Goal: Task Accomplishment & Management: Use online tool/utility

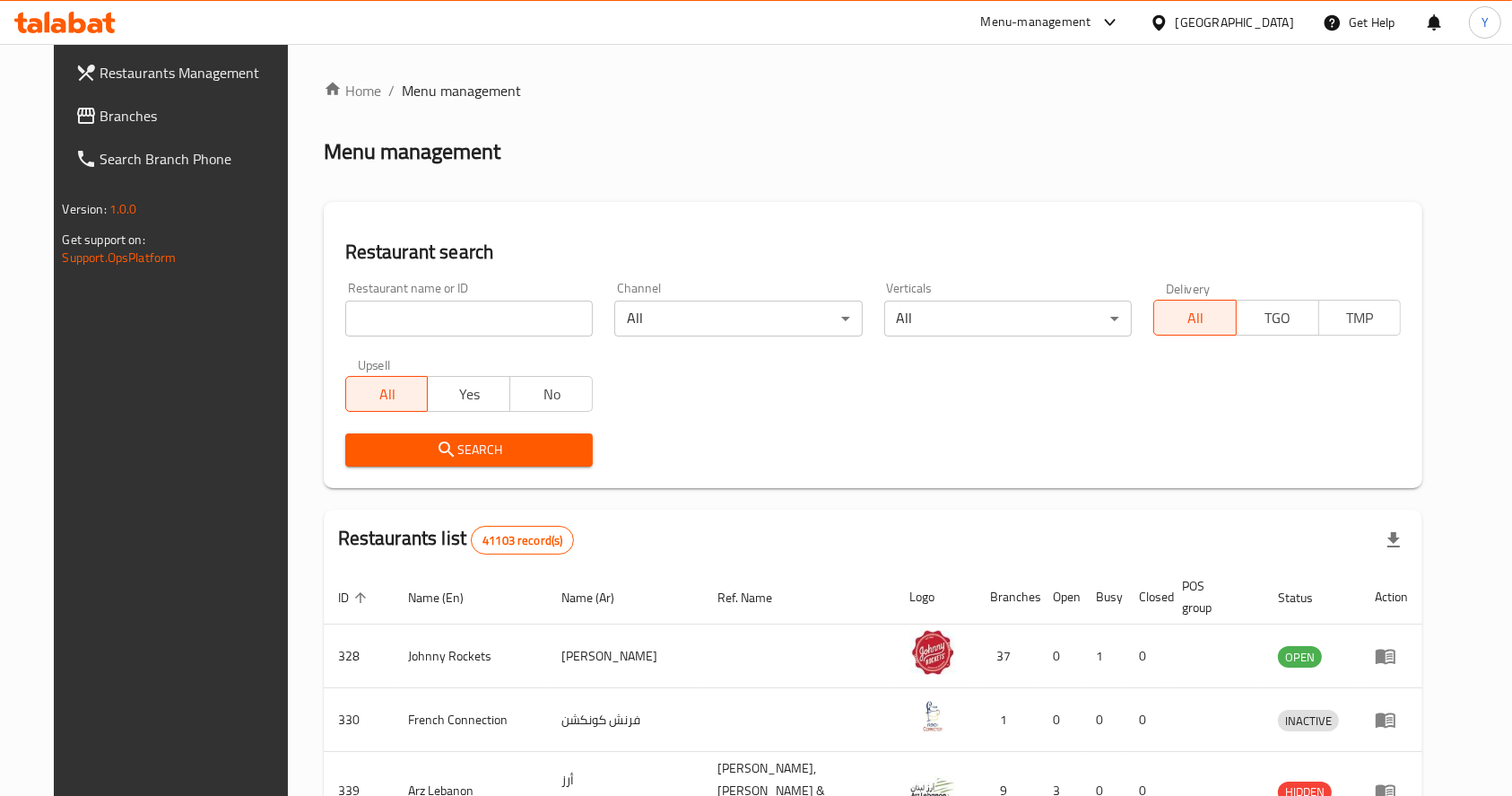
click at [487, 308] on input "search" at bounding box center [469, 318] width 248 height 36
paste input "[PERSON_NAME]"
type input "[PERSON_NAME]"
click button "Search" at bounding box center [469, 449] width 248 height 33
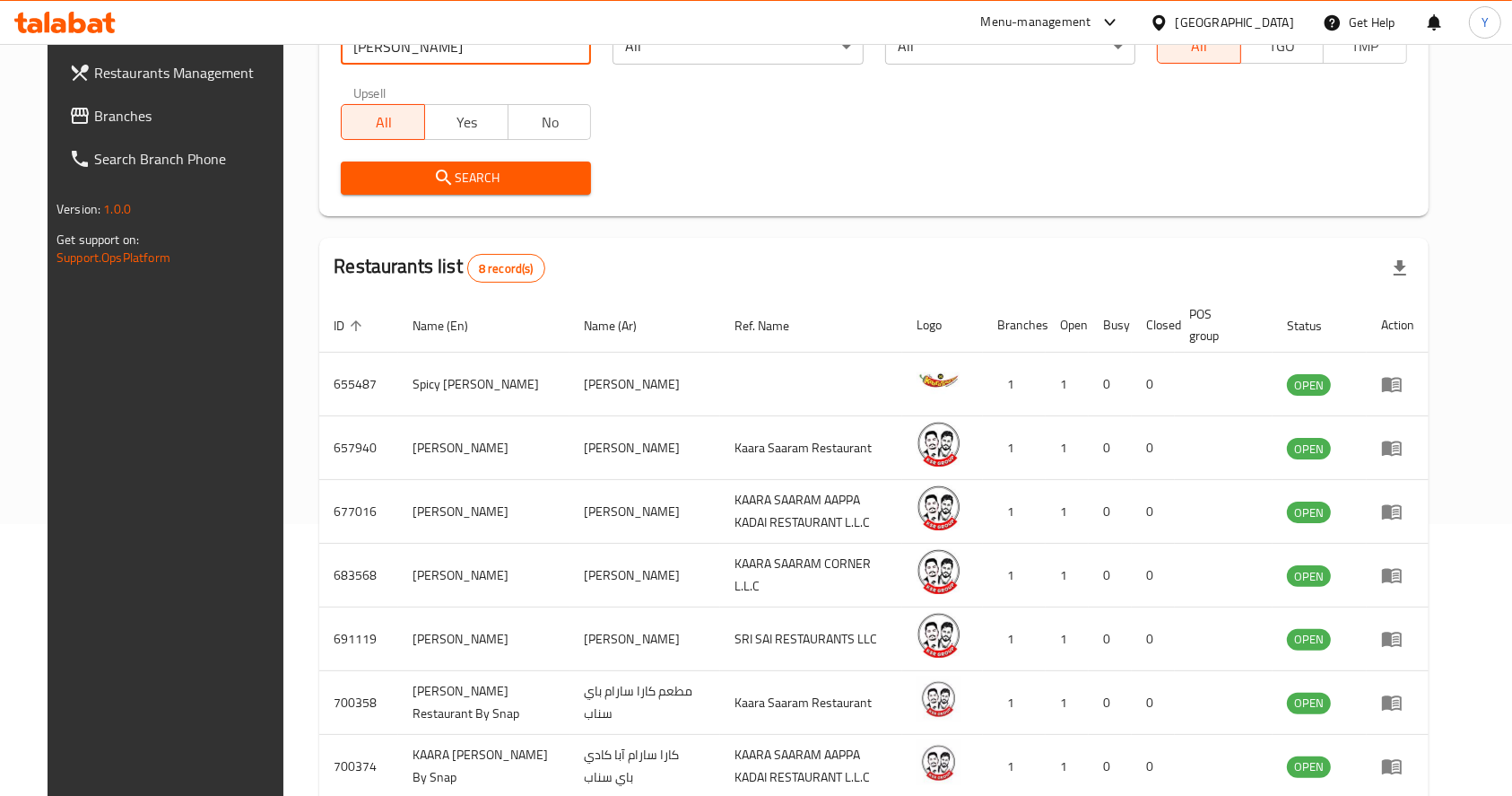
scroll to position [273, 0]
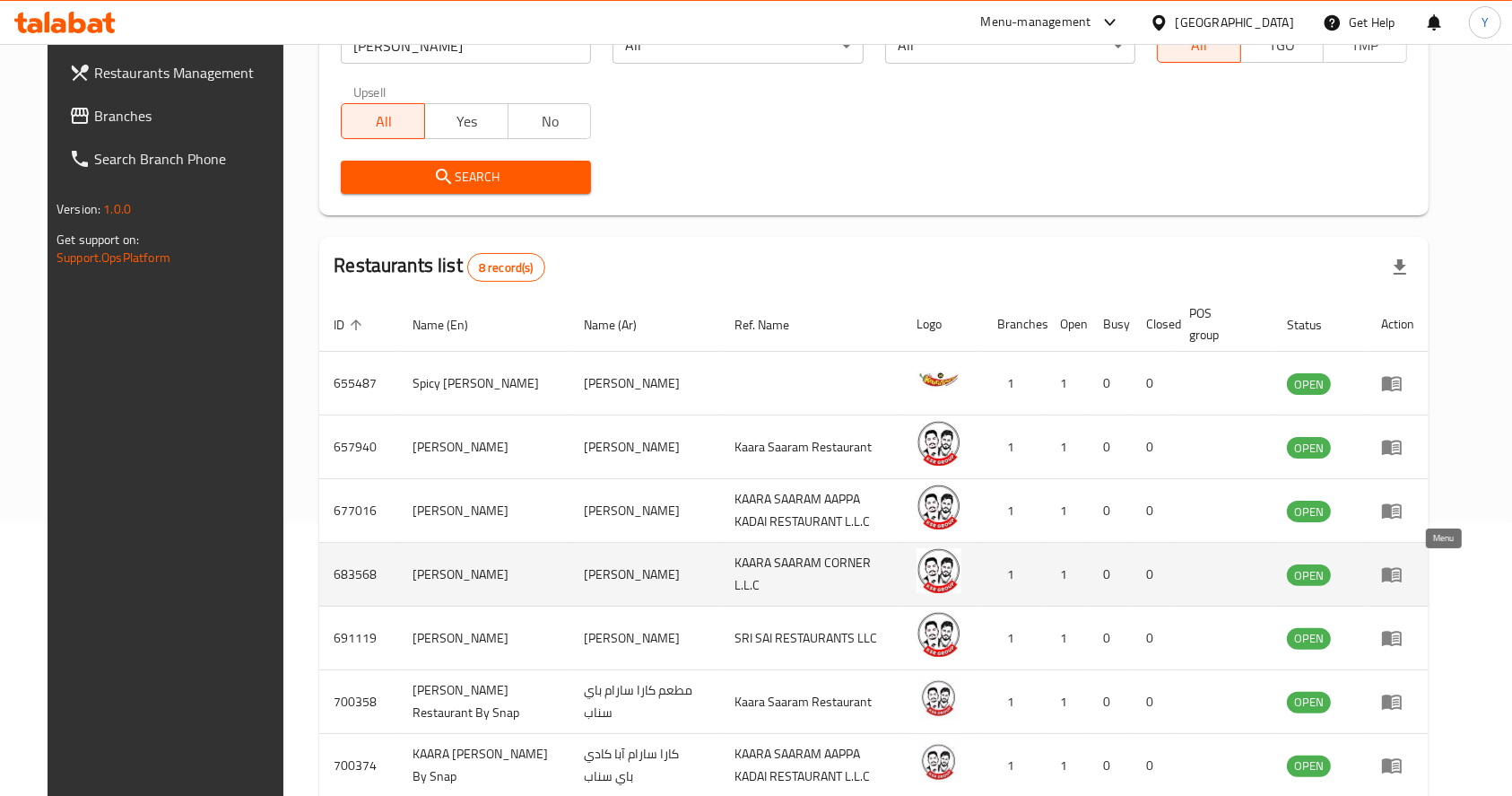
click at [1133, 571] on icon "enhanced table" at bounding box center [1396, 574] width 6 height 7
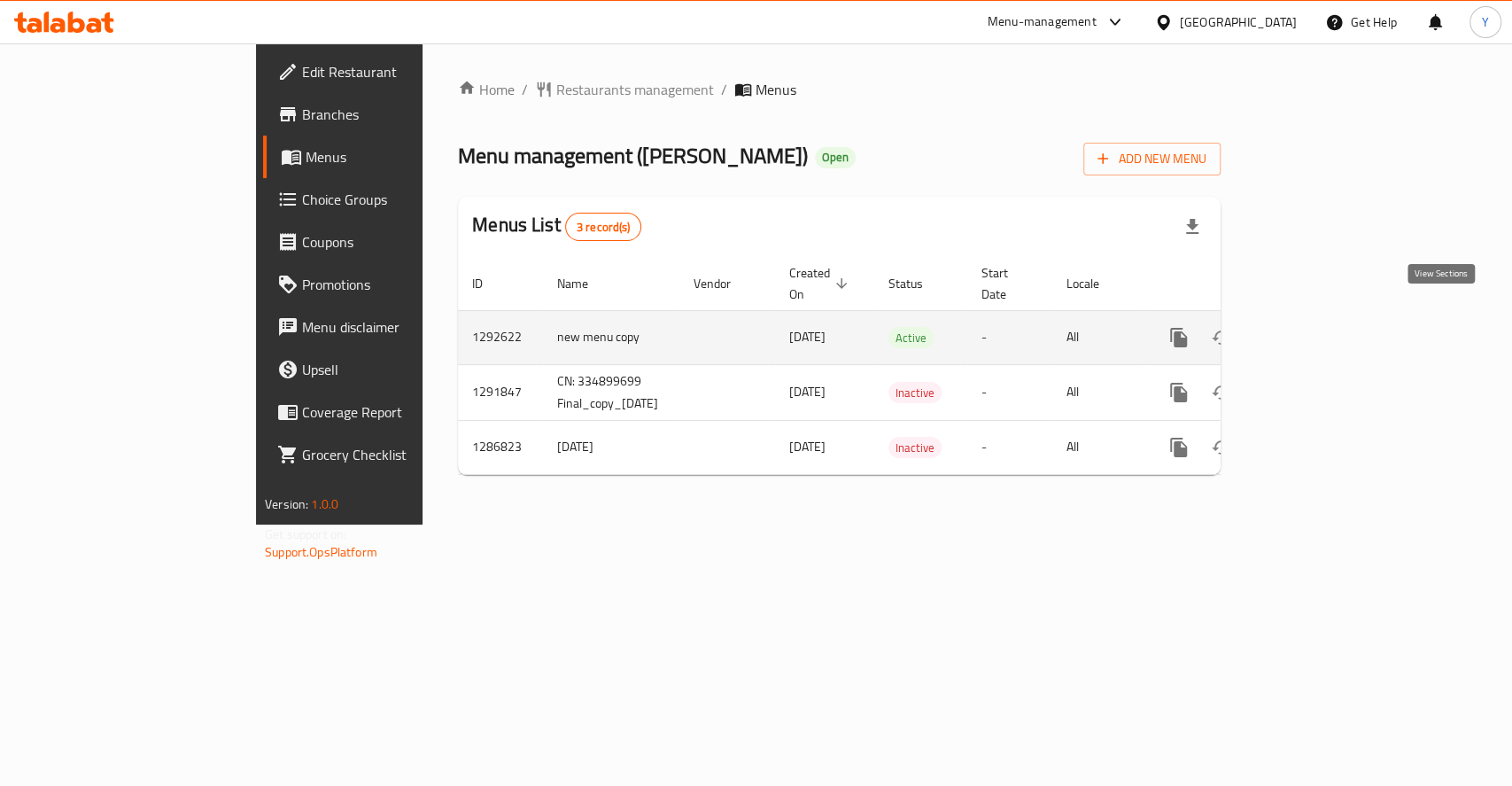
click at [1119, 327] on icon "enhanced table" at bounding box center [1307, 338] width 22 height 22
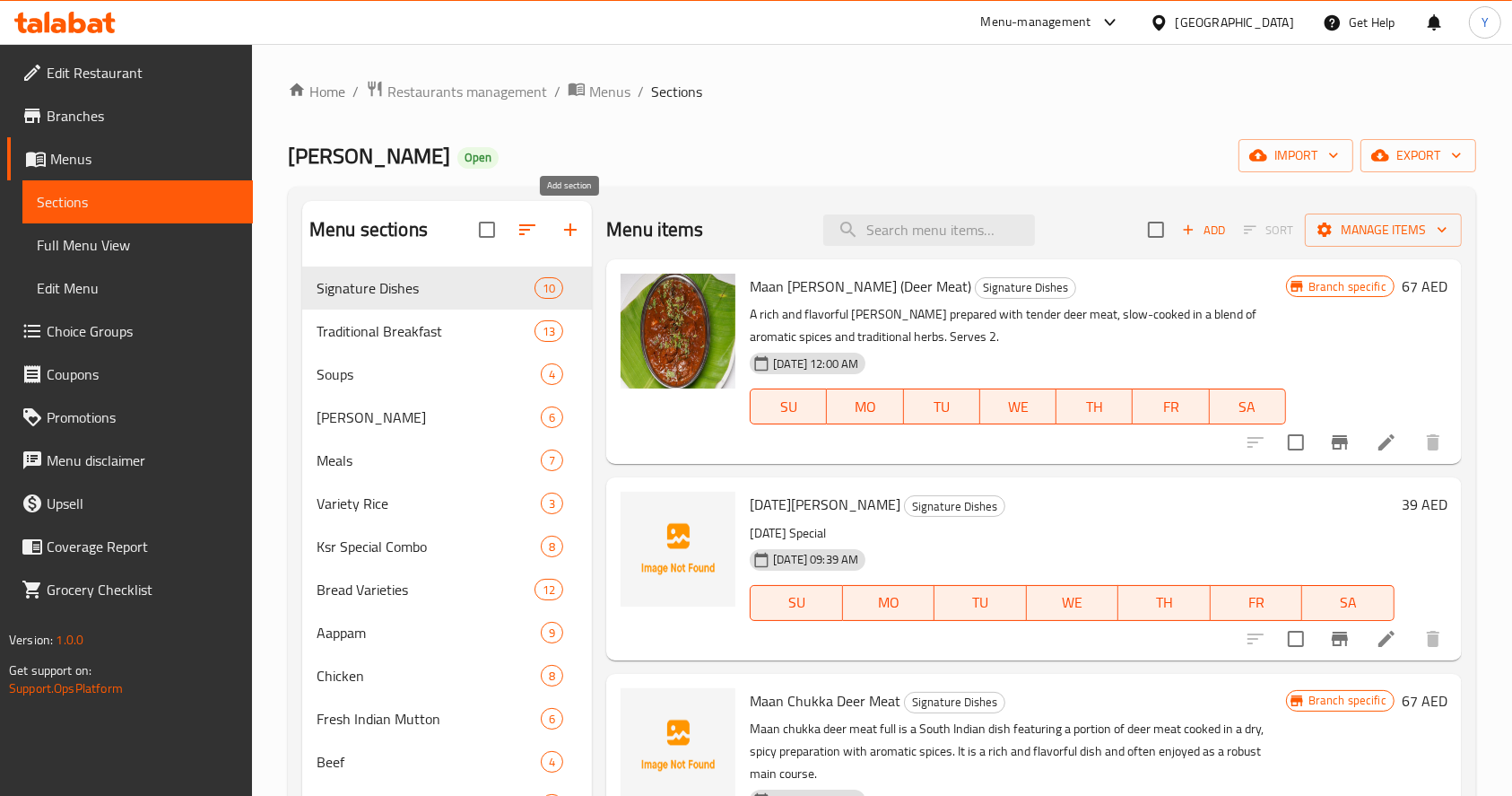
click at [561, 219] on icon "button" at bounding box center [570, 230] width 22 height 22
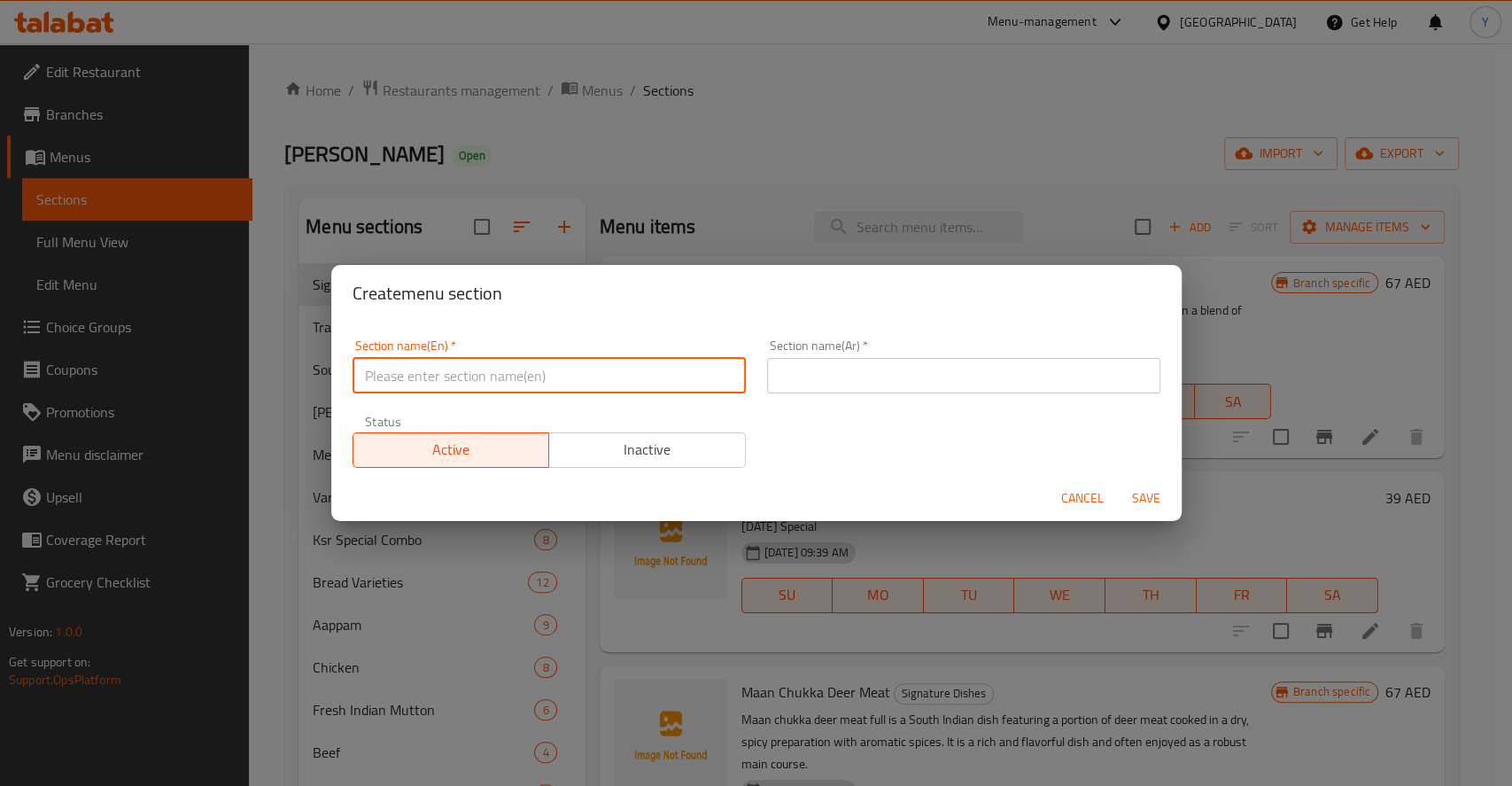
click at [580, 371] on input "text" at bounding box center [549, 375] width 393 height 35
type input "[DATE][PERSON_NAME]"
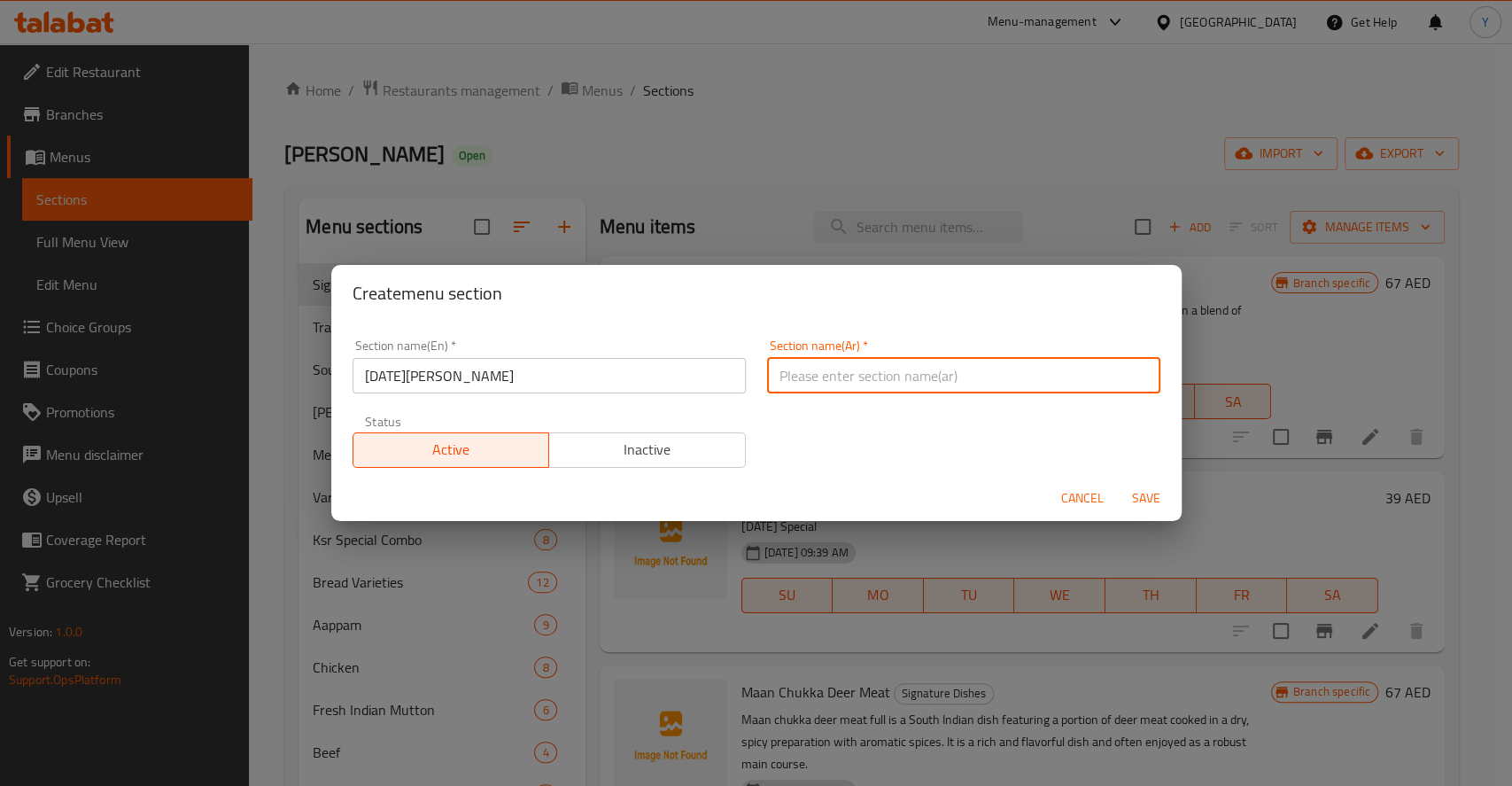
paste input "أونام ساديا"
type input "أونام ساديا"
click at [1119, 500] on span "Save" at bounding box center [1146, 498] width 42 height 23
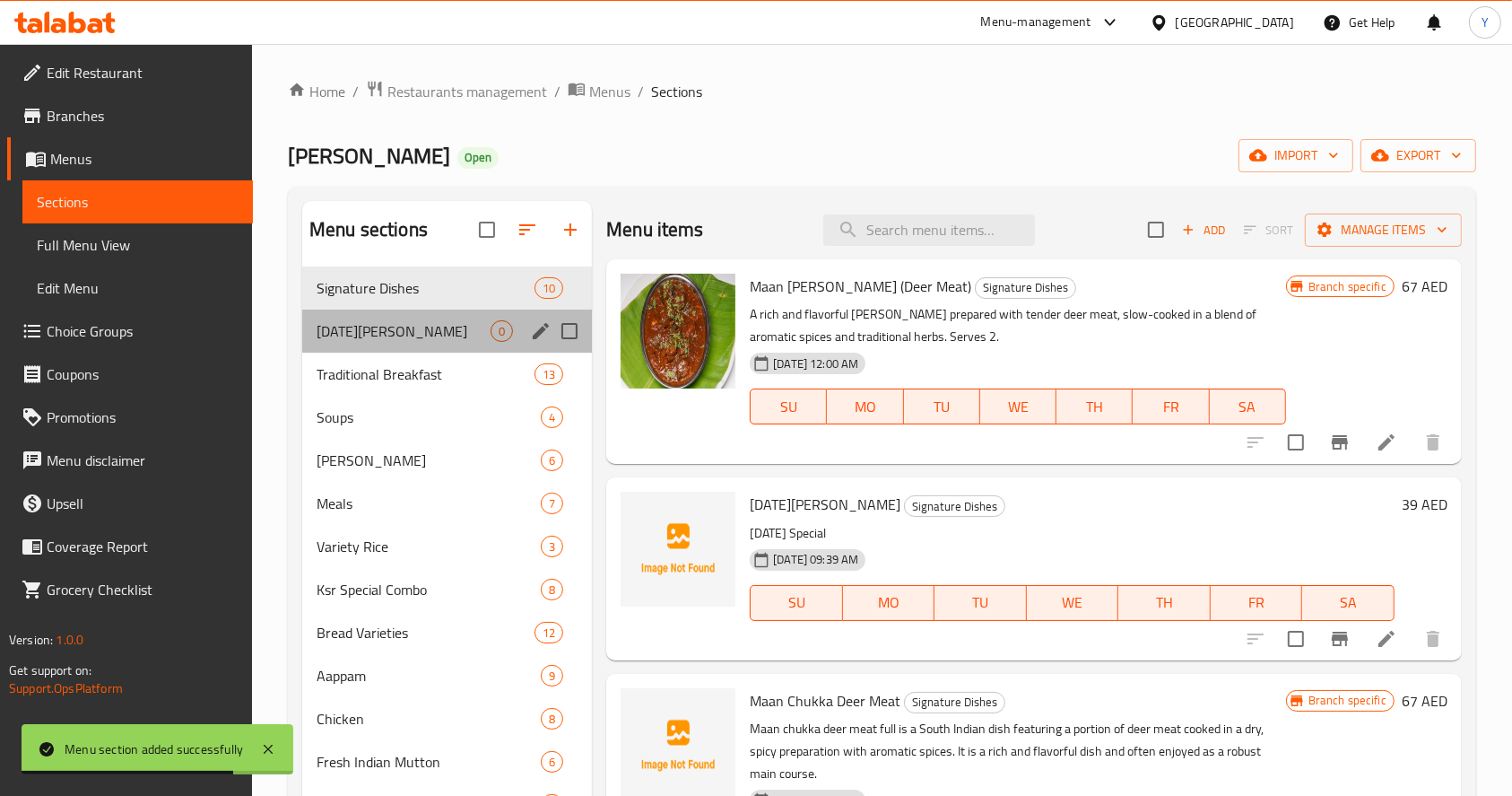
click at [479, 340] on span "[DATE][PERSON_NAME]" at bounding box center [403, 331] width 174 height 22
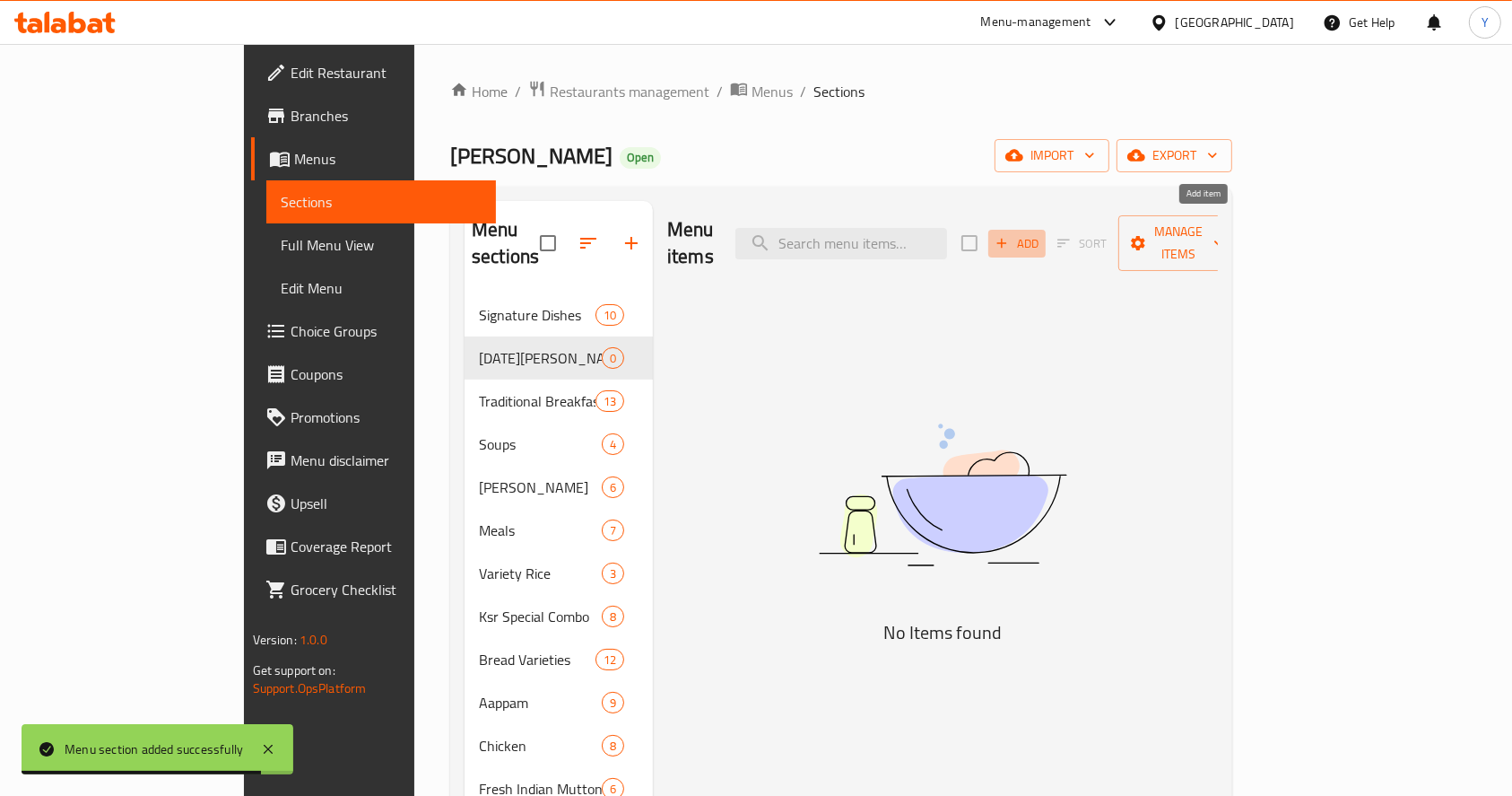
click at [1041, 233] on span "Add" at bounding box center [1017, 243] width 49 height 21
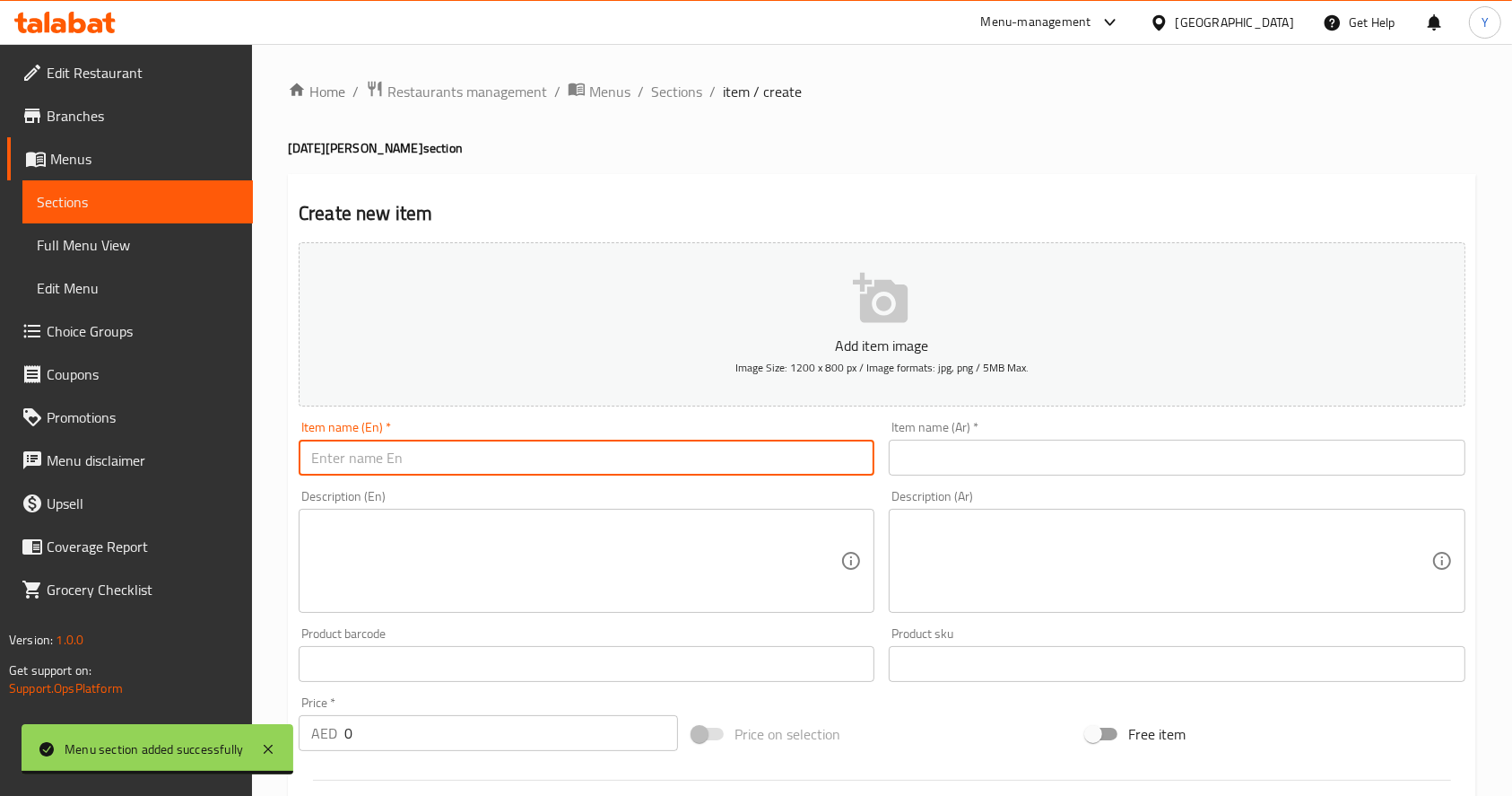
click at [620, 460] on input "text" at bounding box center [586, 458] width 576 height 36
paste input "[DATE][PERSON_NAME]"
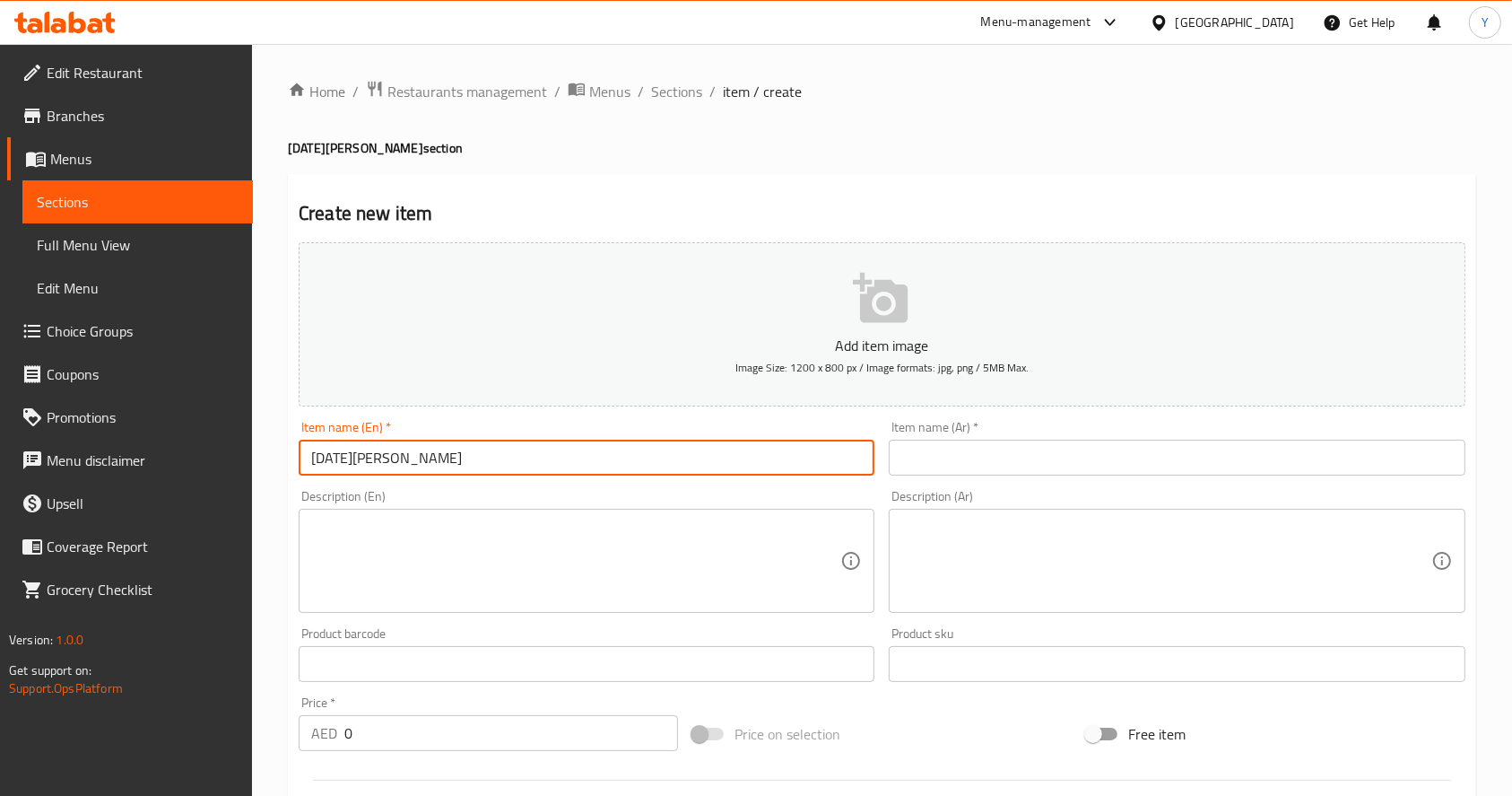
type input "[DATE][PERSON_NAME]"
click at [971, 469] on input "text" at bounding box center [1176, 458] width 576 height 36
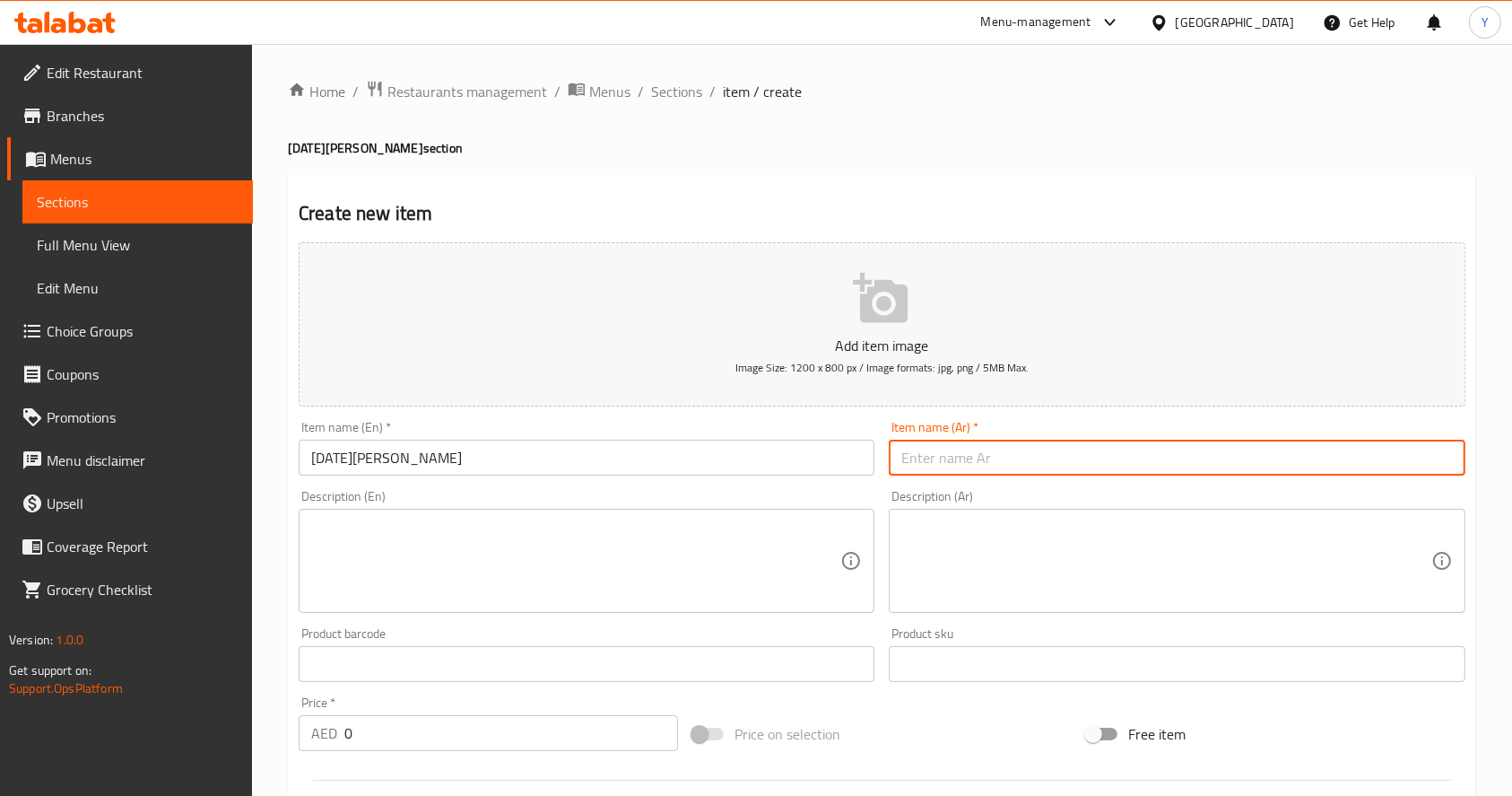
paste input "[PERSON_NAME]"
type input "[PERSON_NAME]"
click at [568, 546] on textarea at bounding box center [576, 561] width 529 height 86
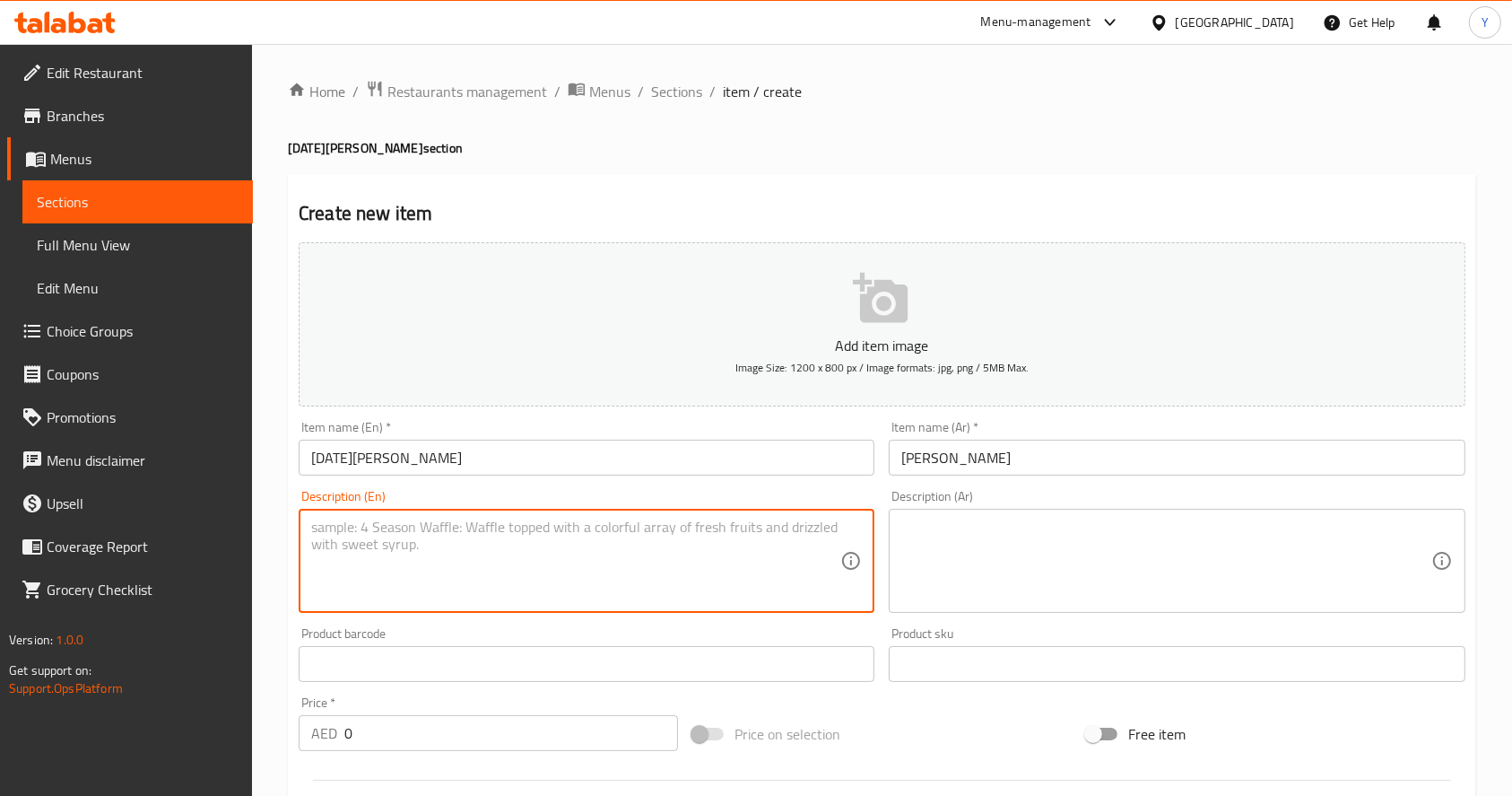
paste textarea "[DATE] special"
type textarea "[DATE] special"
click at [1017, 498] on div "Description (Ar) Description (Ar)" at bounding box center [1176, 550] width 576 height 122
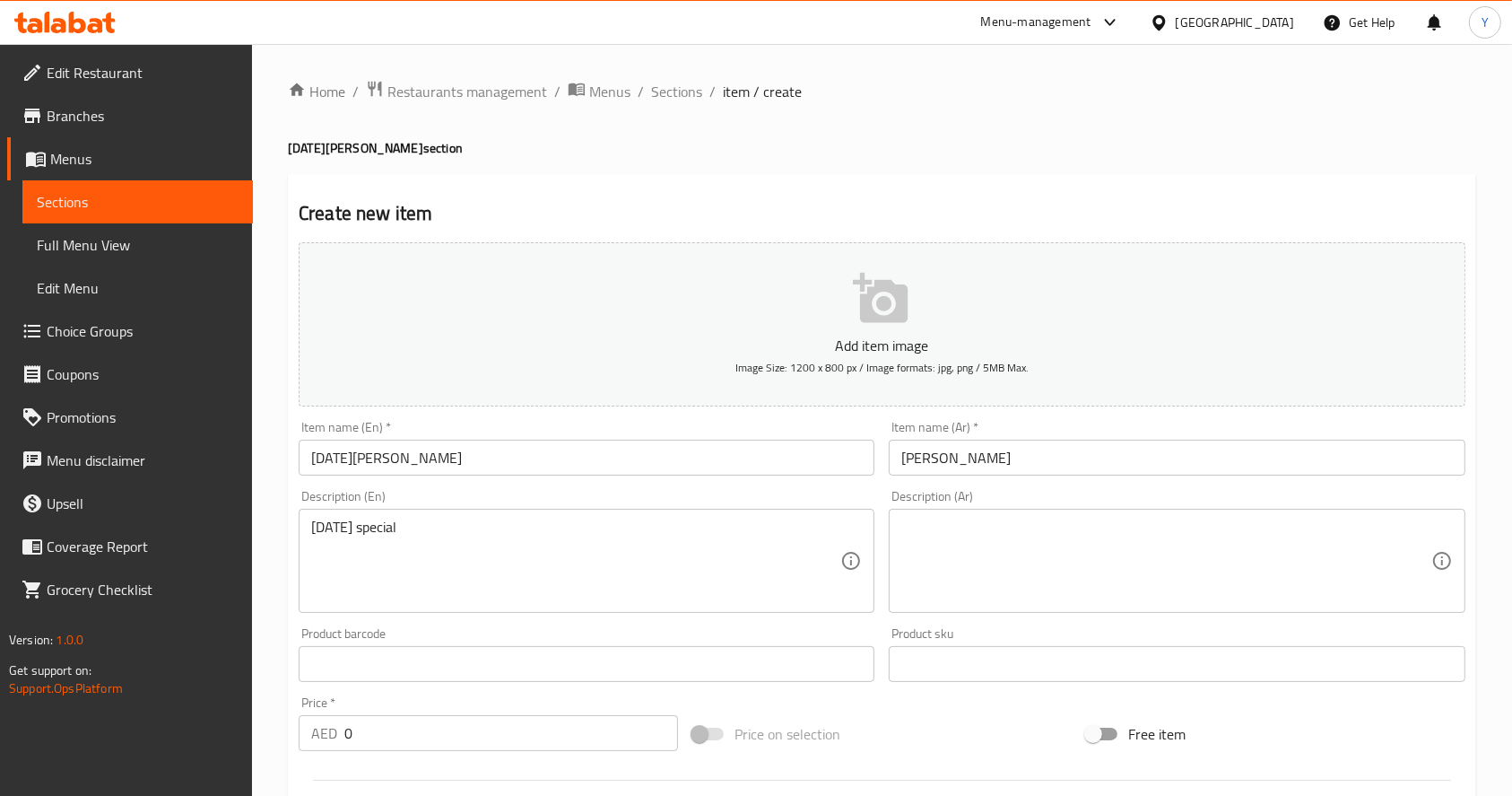
click at [947, 547] on textarea at bounding box center [1166, 561] width 529 height 86
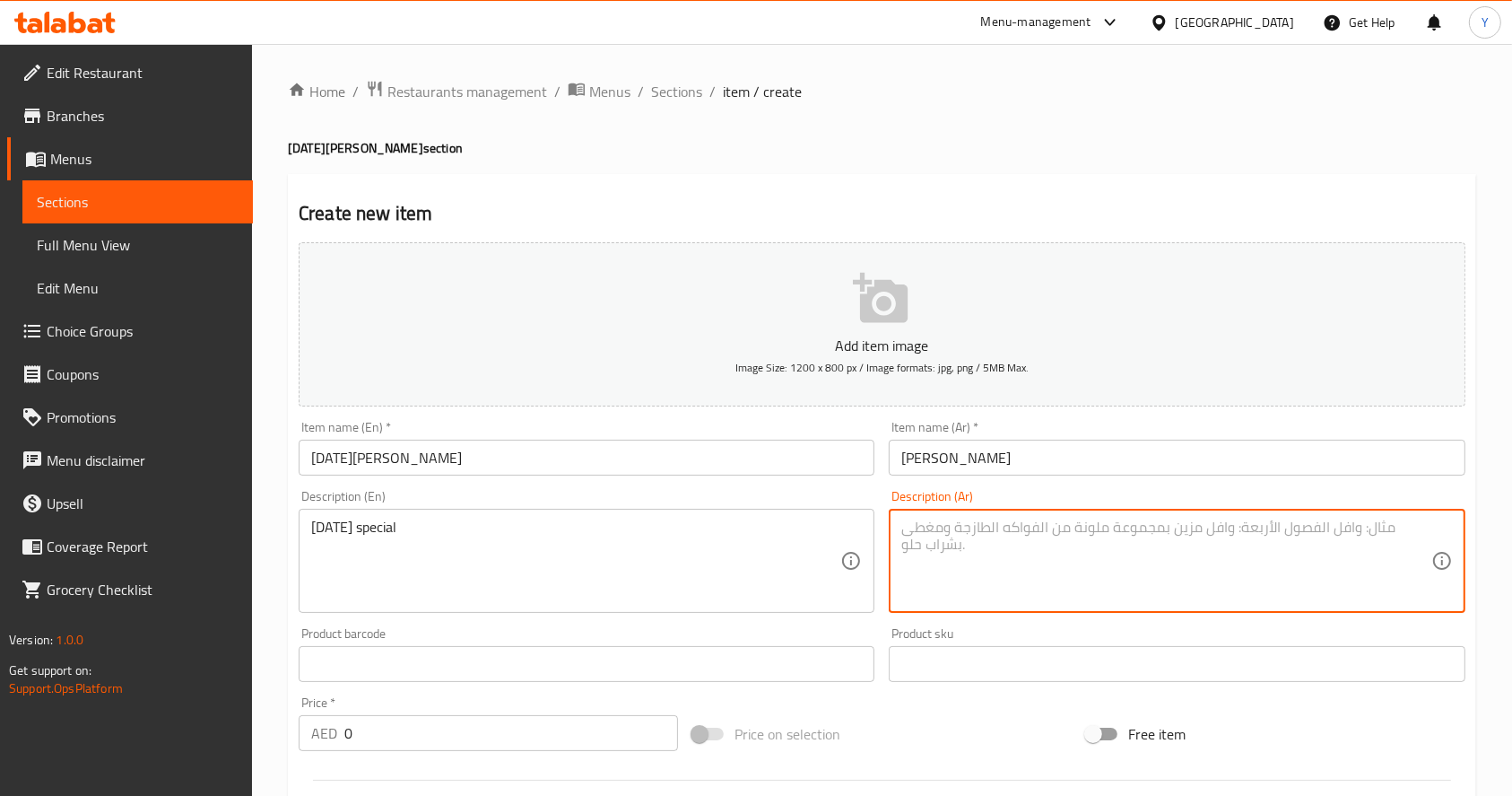
paste textarea "خاص أونام"
type textarea "خاص أونام"
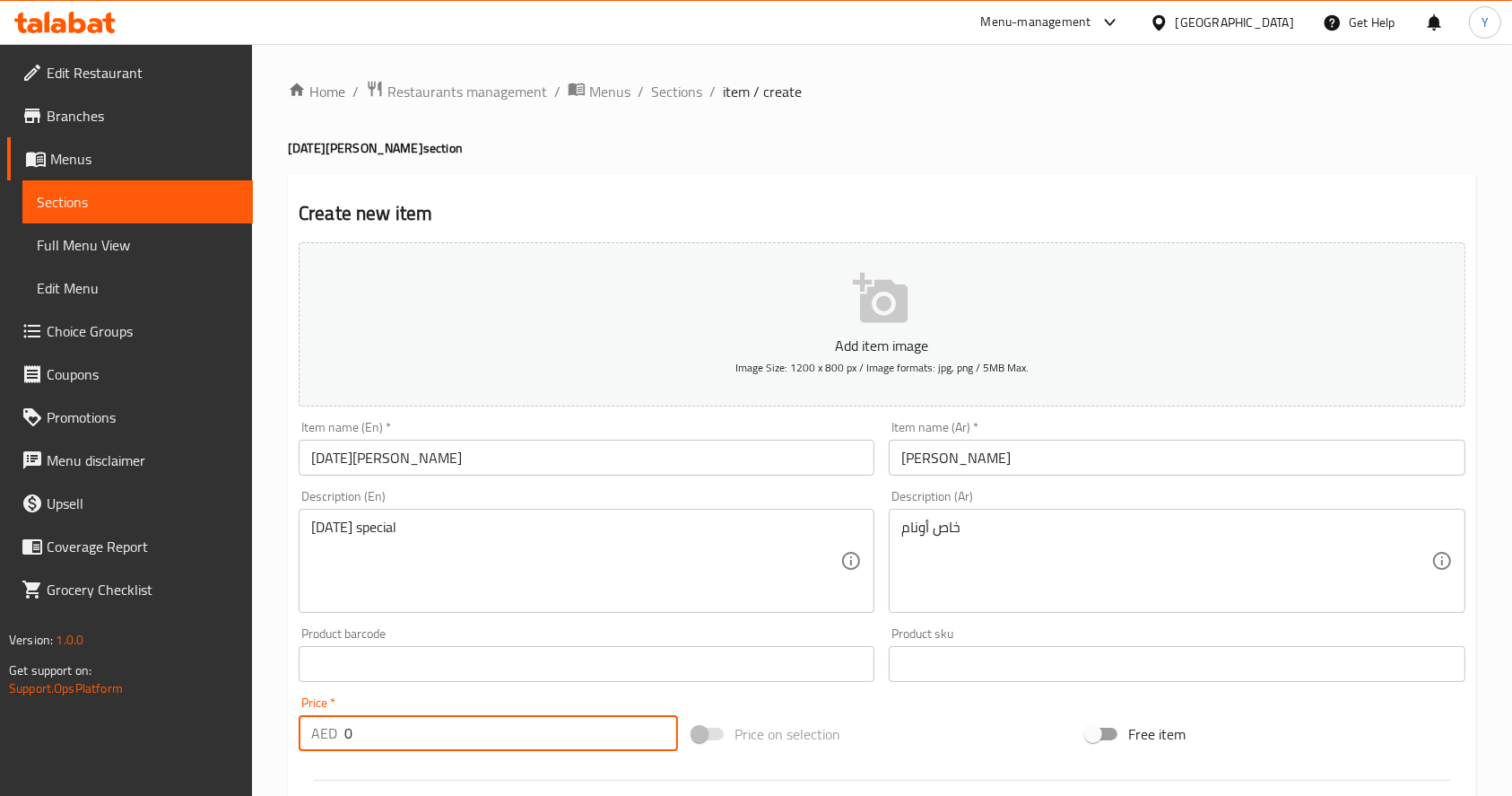
drag, startPoint x: 368, startPoint y: 741, endPoint x: 280, endPoint y: 741, distance: 88.0
click at [280, 596] on div "Home / Restaurants management / Menus / Sections / item / create [DATE] Sadhya …" at bounding box center [881, 656] width 1259 height 1224
paste input "39"
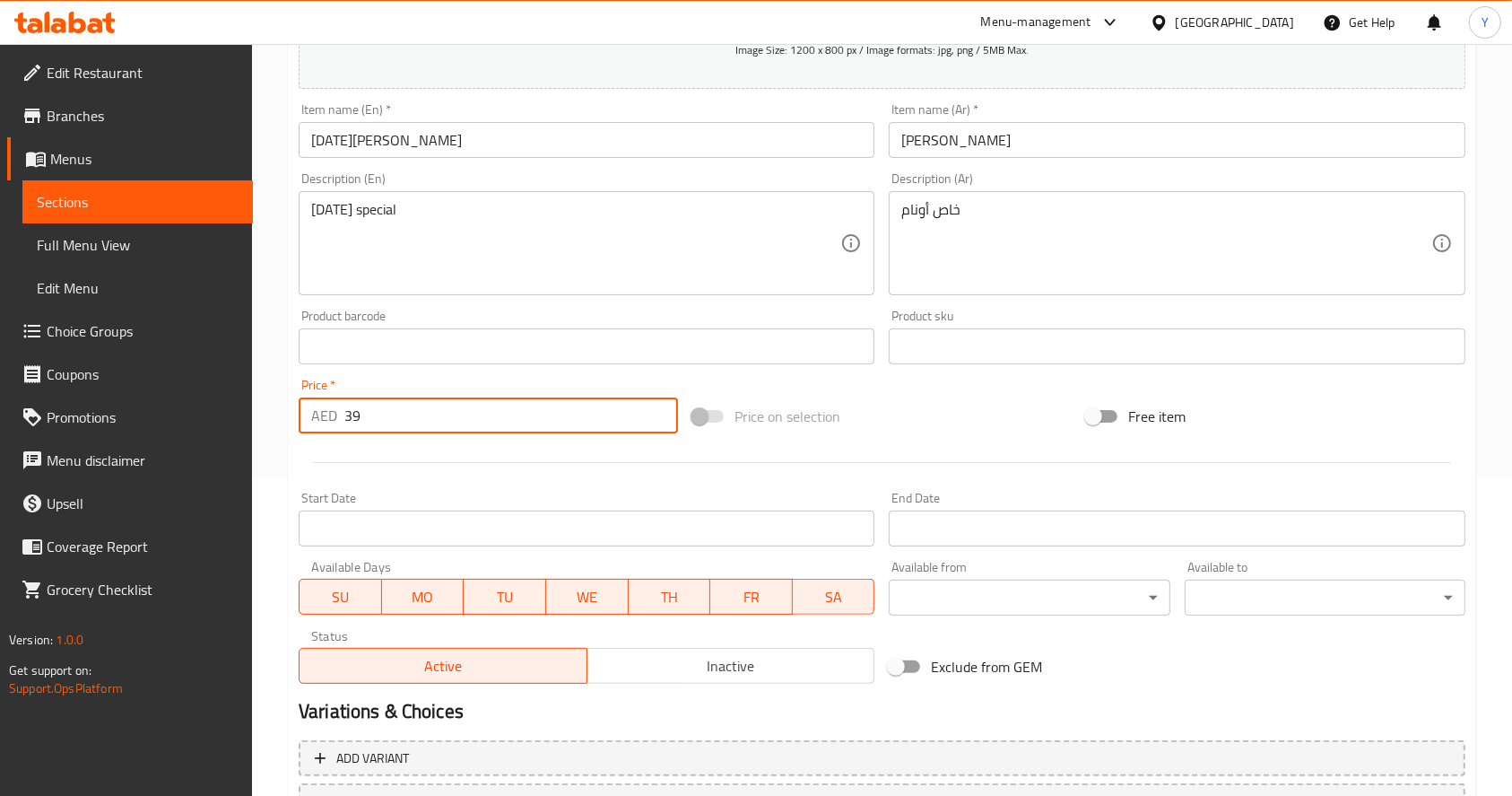
scroll to position [319, 0]
type input "39"
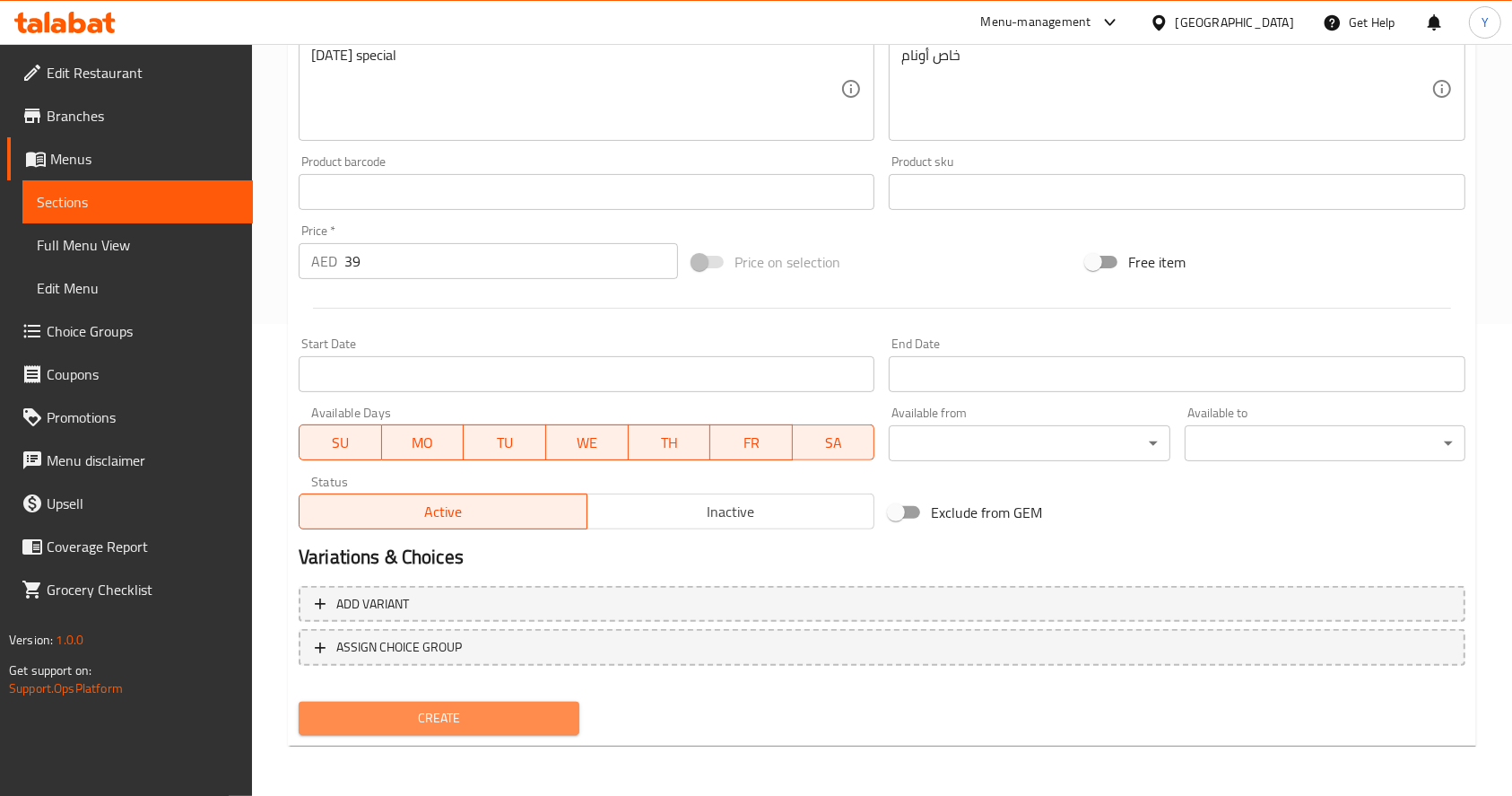
click at [420, 596] on span "Create" at bounding box center [439, 717] width 252 height 23
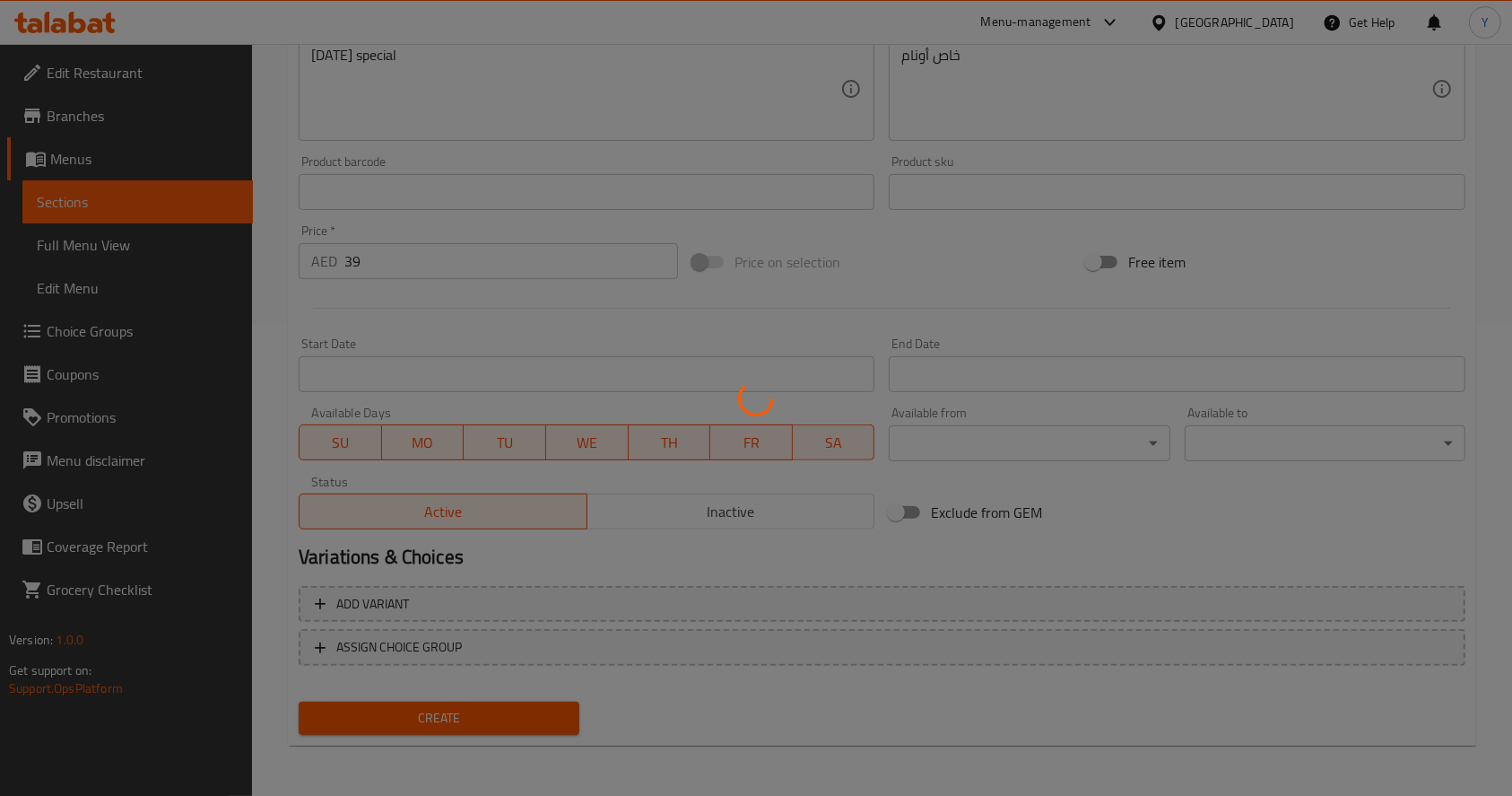
type input "0"
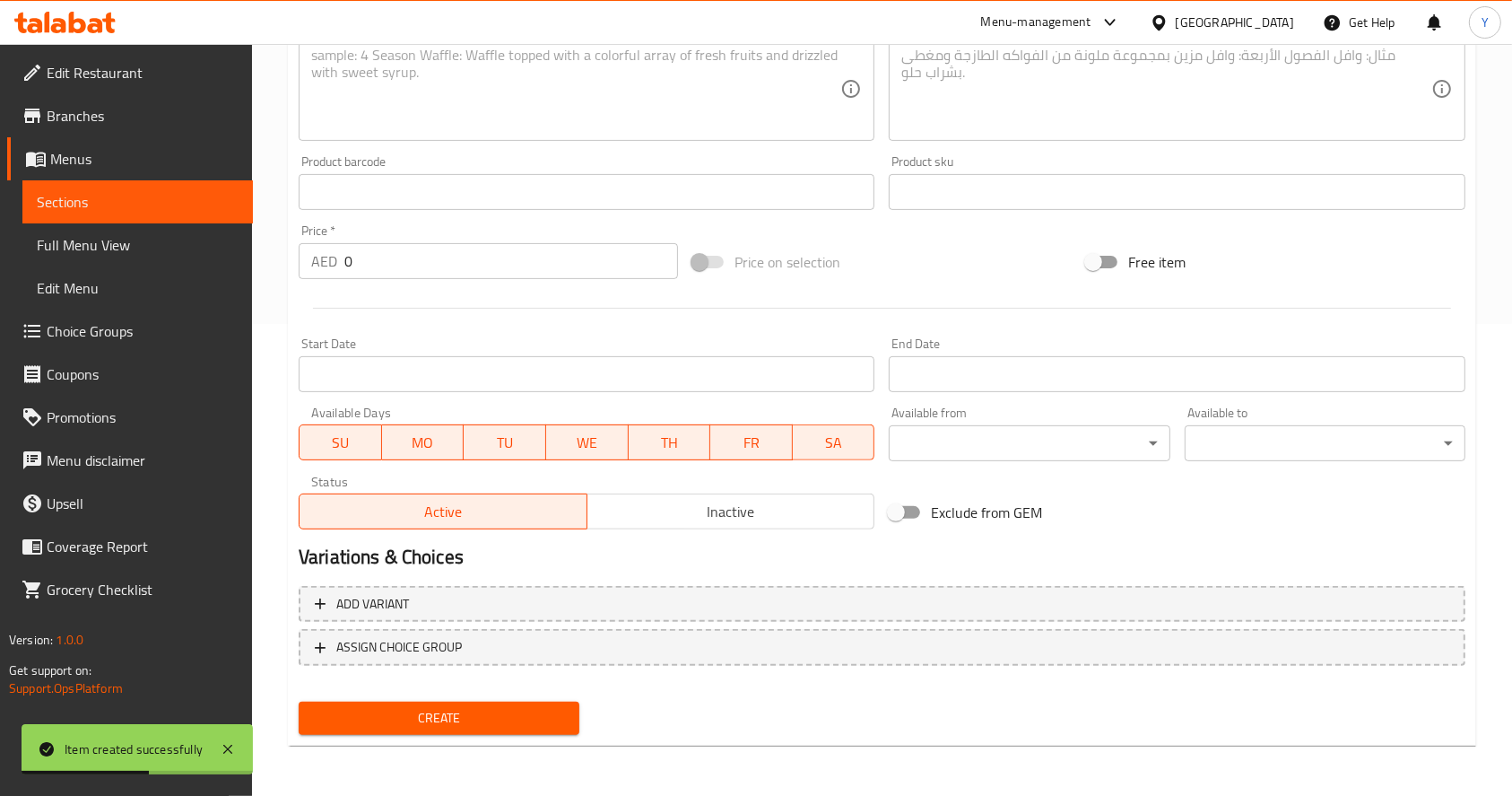
scroll to position [0, 0]
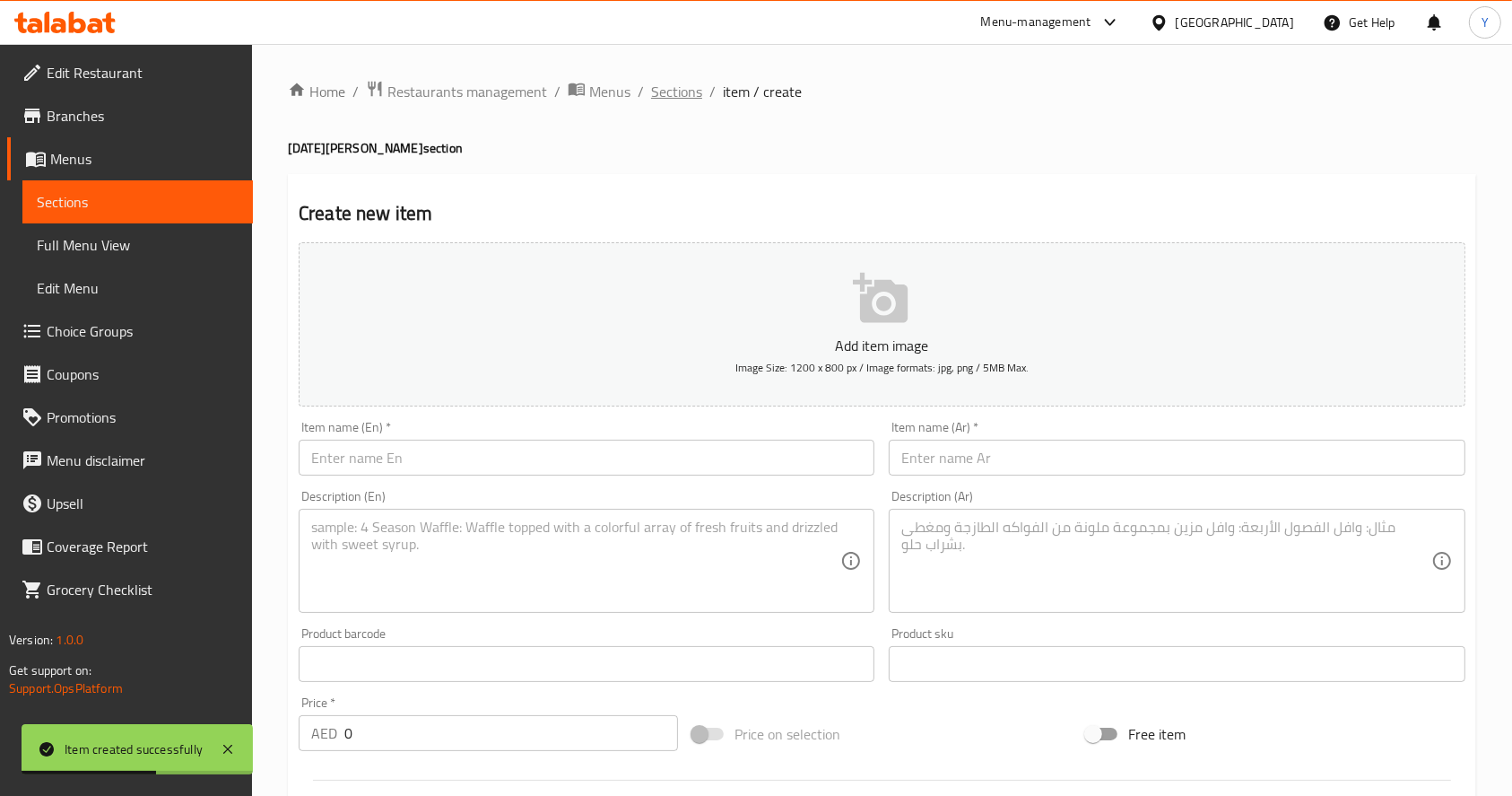
click at [674, 100] on span "Sections" at bounding box center [675, 92] width 51 height 22
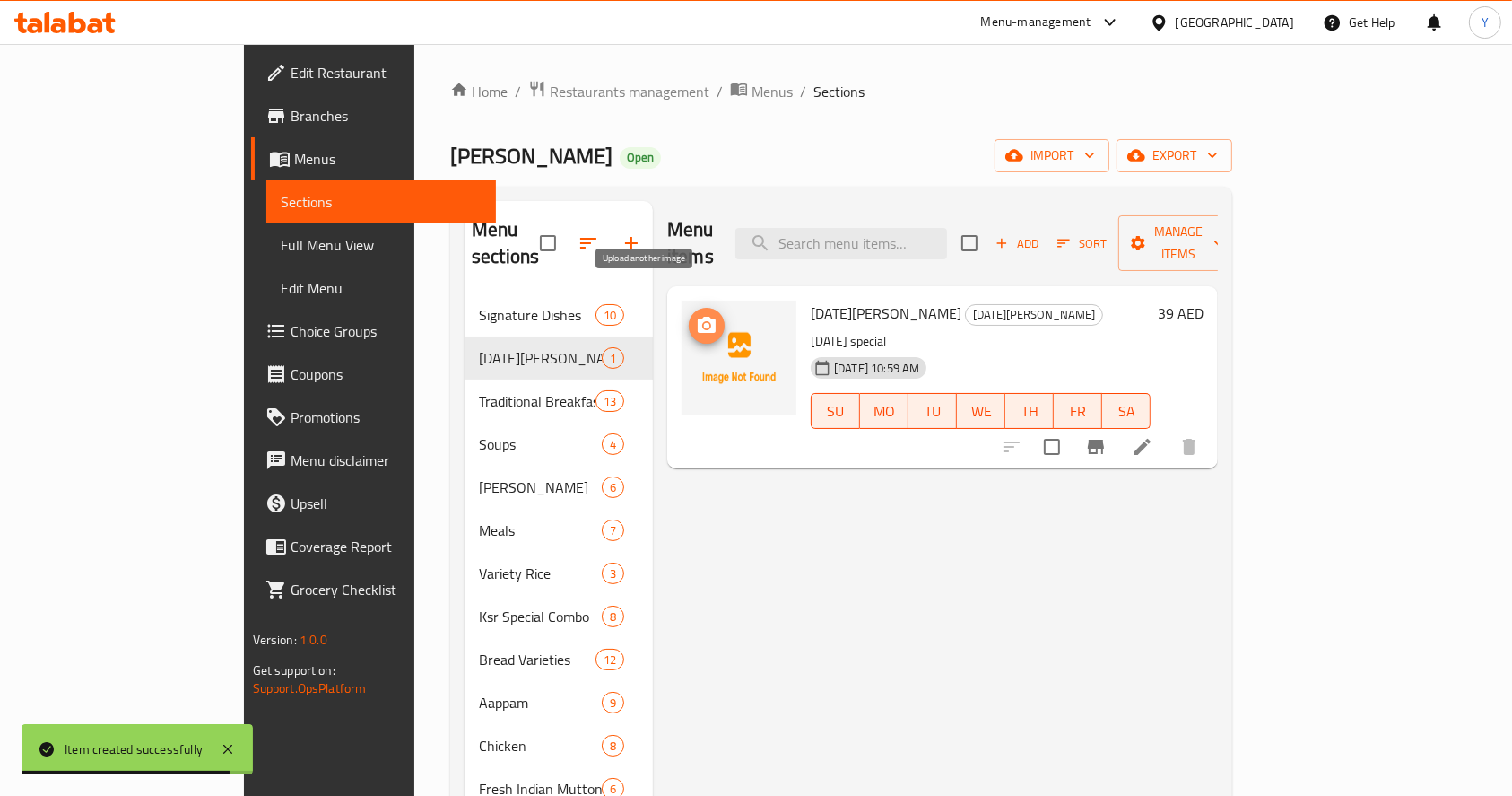
click at [688, 314] on span "upload picture" at bounding box center [706, 325] width 36 height 22
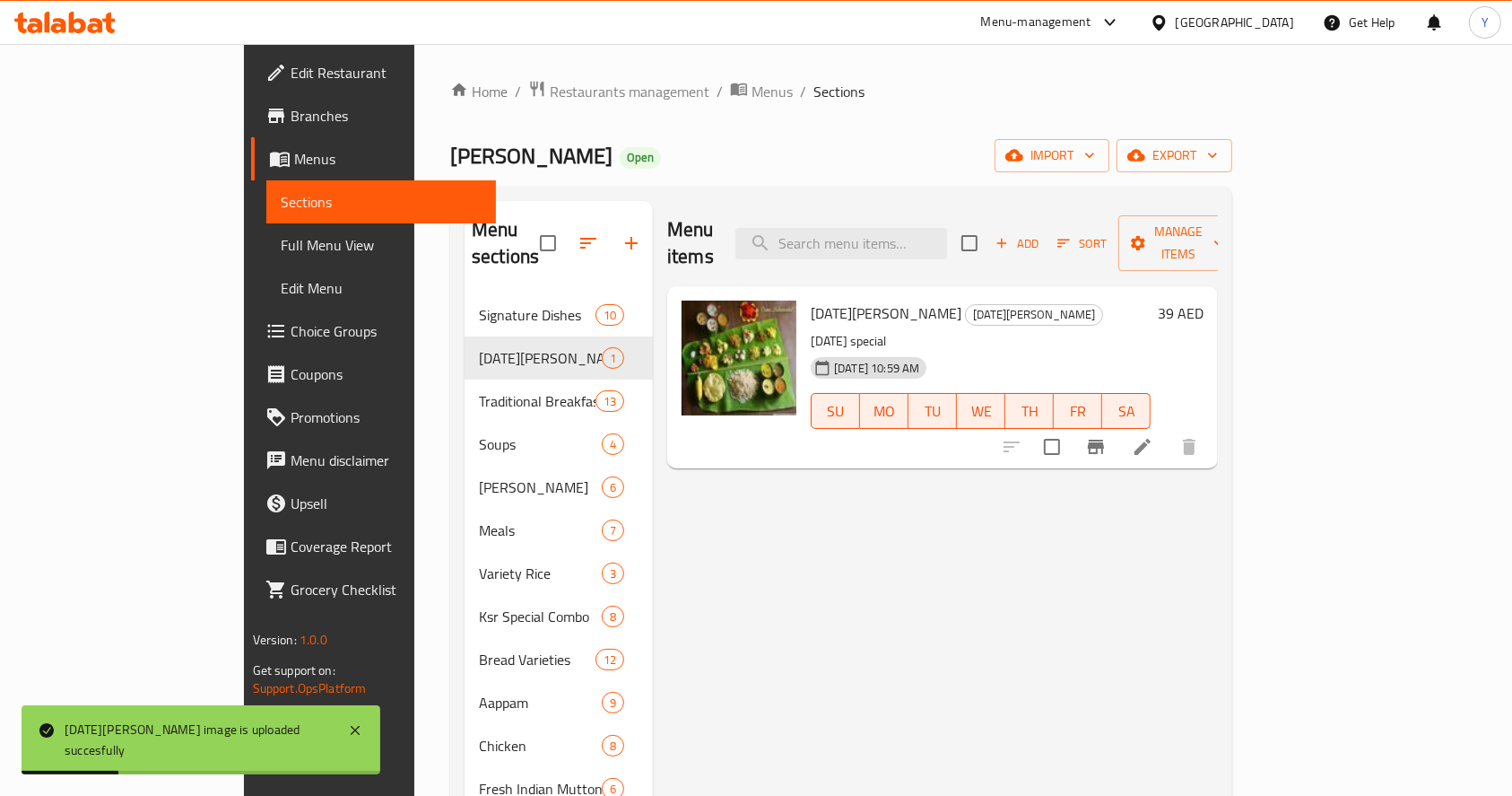
click at [290, 109] on span "Branches" at bounding box center [386, 115] width 192 height 22
